Goal: Find contact information: Find contact information

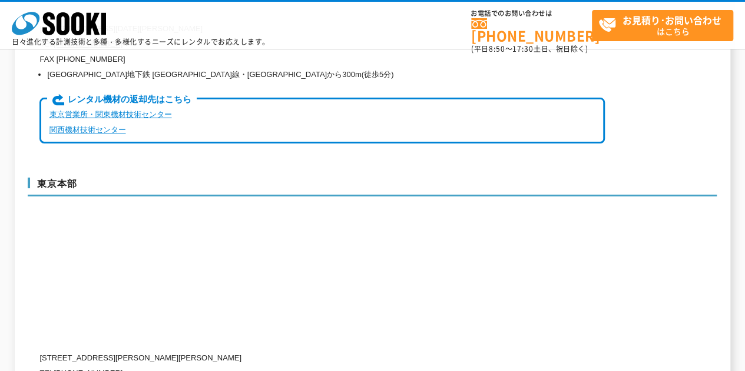
scroll to position [2944, 0]
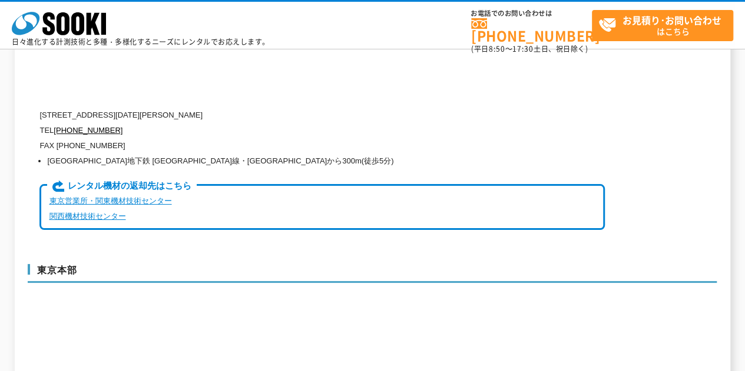
click at [81, 197] on link "東京営業所・関東機材技術センター" at bounding box center [110, 201] width 122 height 9
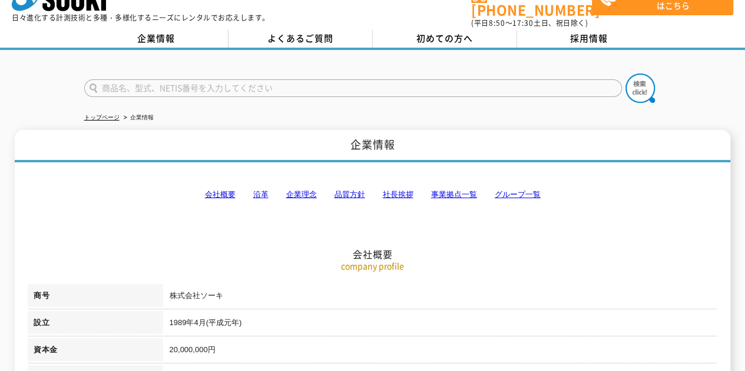
scroll to position [0, 0]
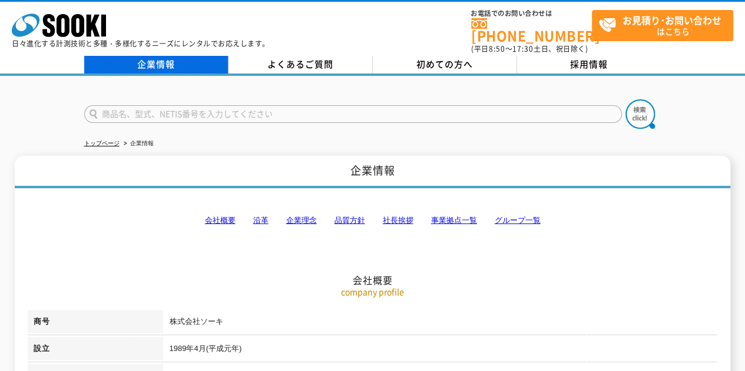
click at [154, 56] on link "企業情報" at bounding box center [156, 65] width 144 height 18
click at [110, 140] on link "トップページ" at bounding box center [101, 143] width 35 height 6
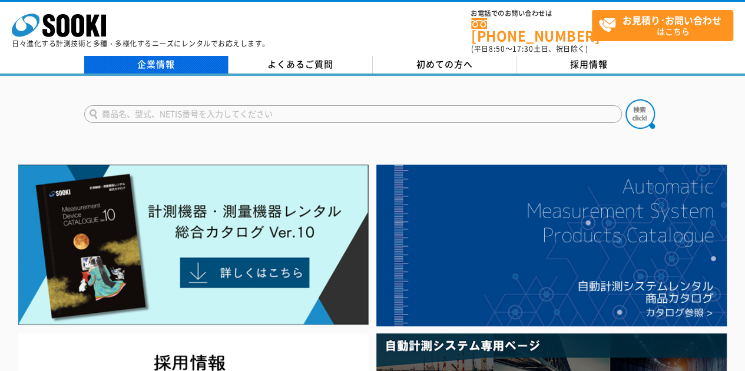
click at [169, 58] on link "企業情報" at bounding box center [156, 65] width 144 height 18
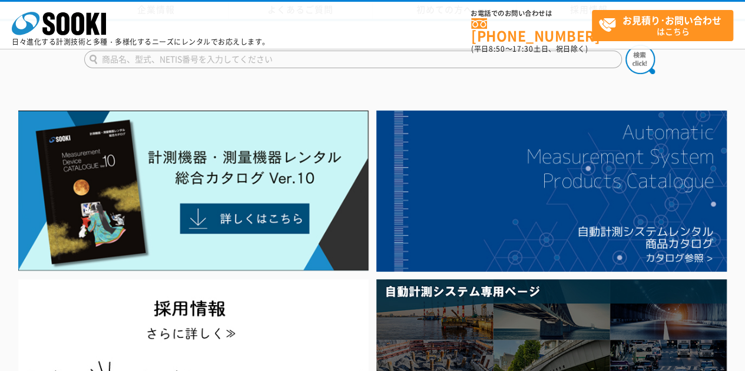
scroll to position [74, 0]
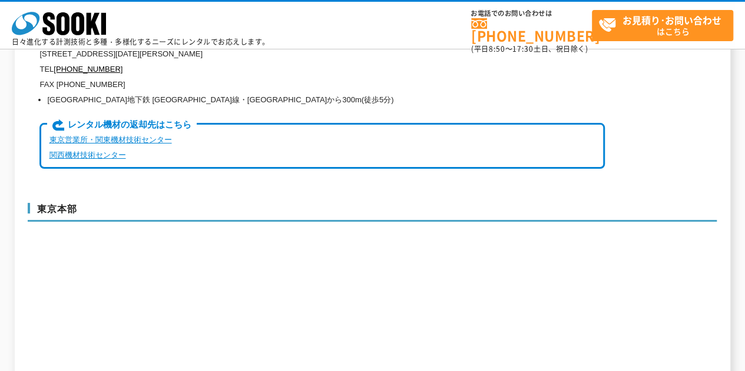
scroll to position [3003, 0]
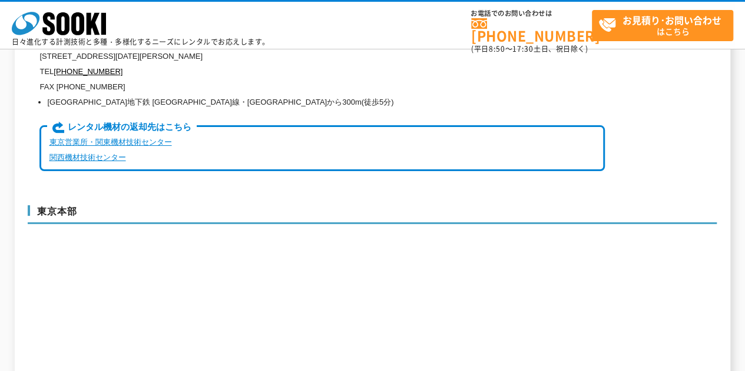
click at [114, 138] on link "東京営業所・関東機材技術センター" at bounding box center [110, 142] width 122 height 9
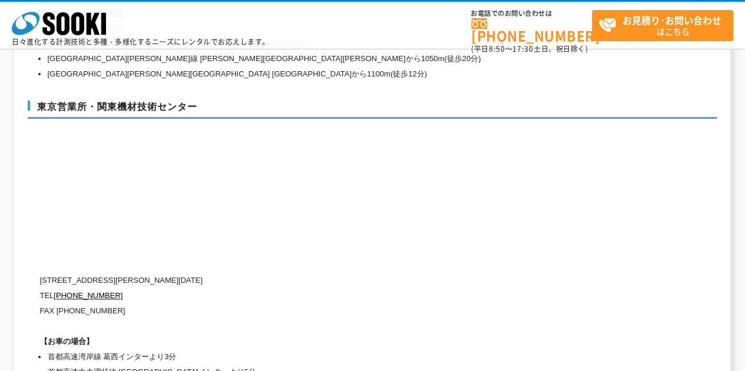
scroll to position [4912, 0]
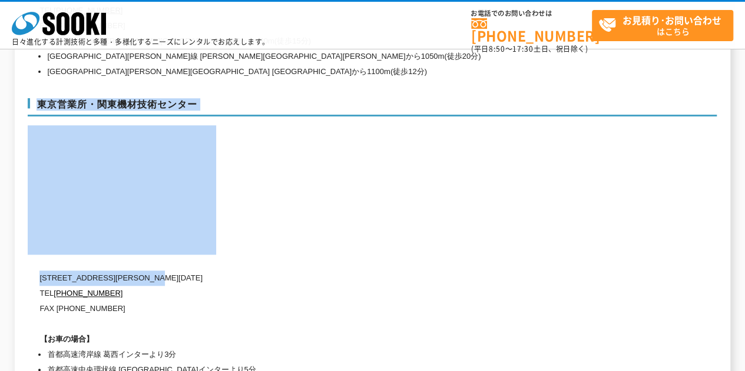
drag, startPoint x: 37, startPoint y: 247, endPoint x: 187, endPoint y: 248, distance: 149.5
click at [187, 248] on div "東京営業所・関東機材技術センター 〒134-0086 東京都江戸川区臨海町2-3-18 TEL 0120-856-991 FAX (03)5117-3521 …" at bounding box center [372, 267] width 689 height 360
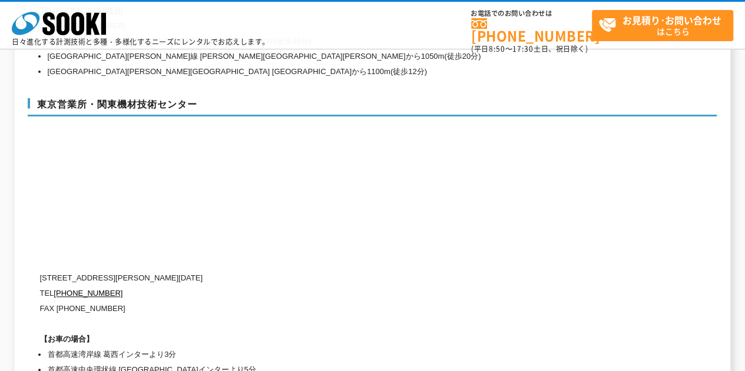
click at [190, 271] on p "[STREET_ADDRESS][PERSON_NAME][DATE]" at bounding box center [321, 278] width 565 height 15
drag, startPoint x: 211, startPoint y: 250, endPoint x: 42, endPoint y: 250, distance: 169.0
click at [42, 271] on p "[STREET_ADDRESS][PERSON_NAME][DATE]" at bounding box center [321, 278] width 565 height 15
copy p "[STREET_ADDRESS][PERSON_NAME][DATE]"
drag, startPoint x: 204, startPoint y: 75, endPoint x: 27, endPoint y: 85, distance: 177.5
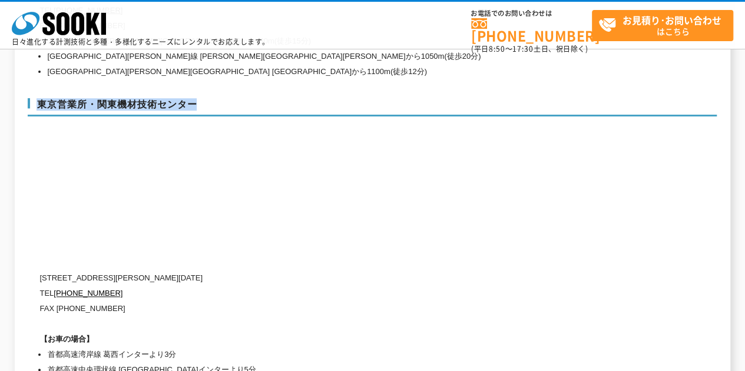
copy h3 "東京営業所・関東機材技術センター"
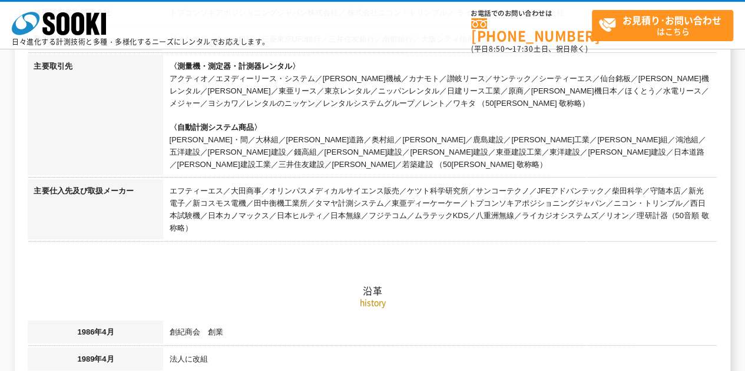
scroll to position [497, 0]
